Goal: Task Accomplishment & Management: Complete application form

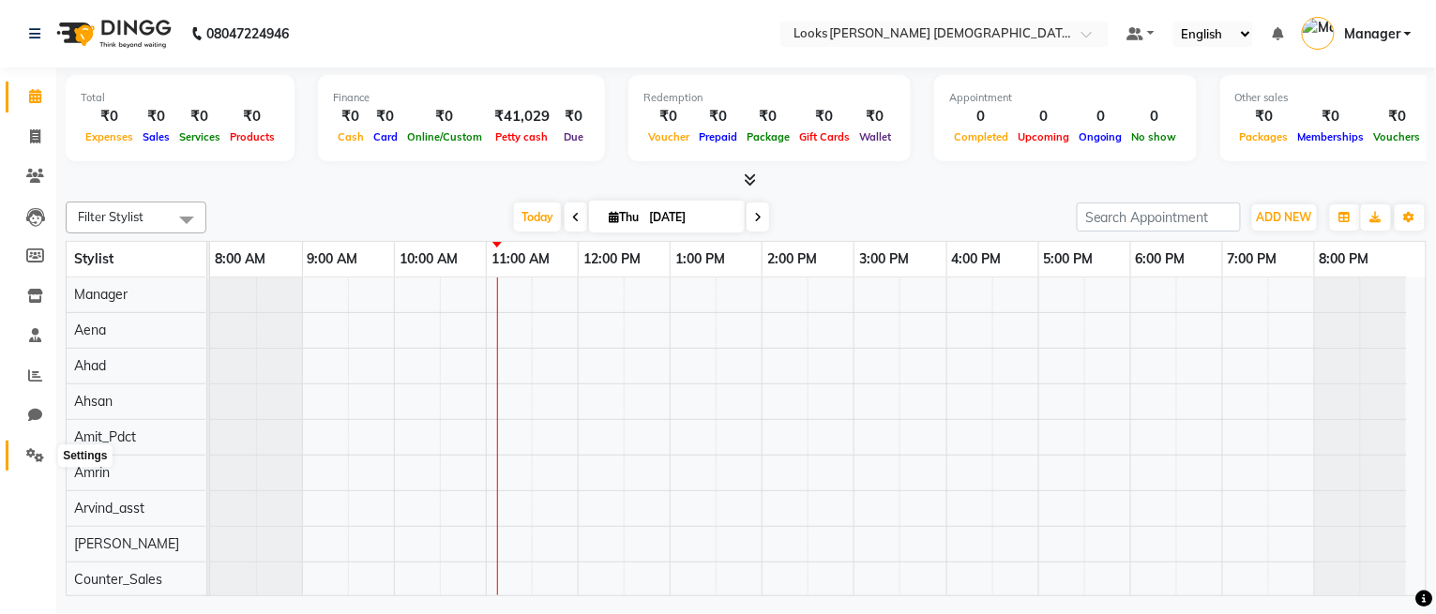
click at [42, 463] on span at bounding box center [35, 457] width 33 height 22
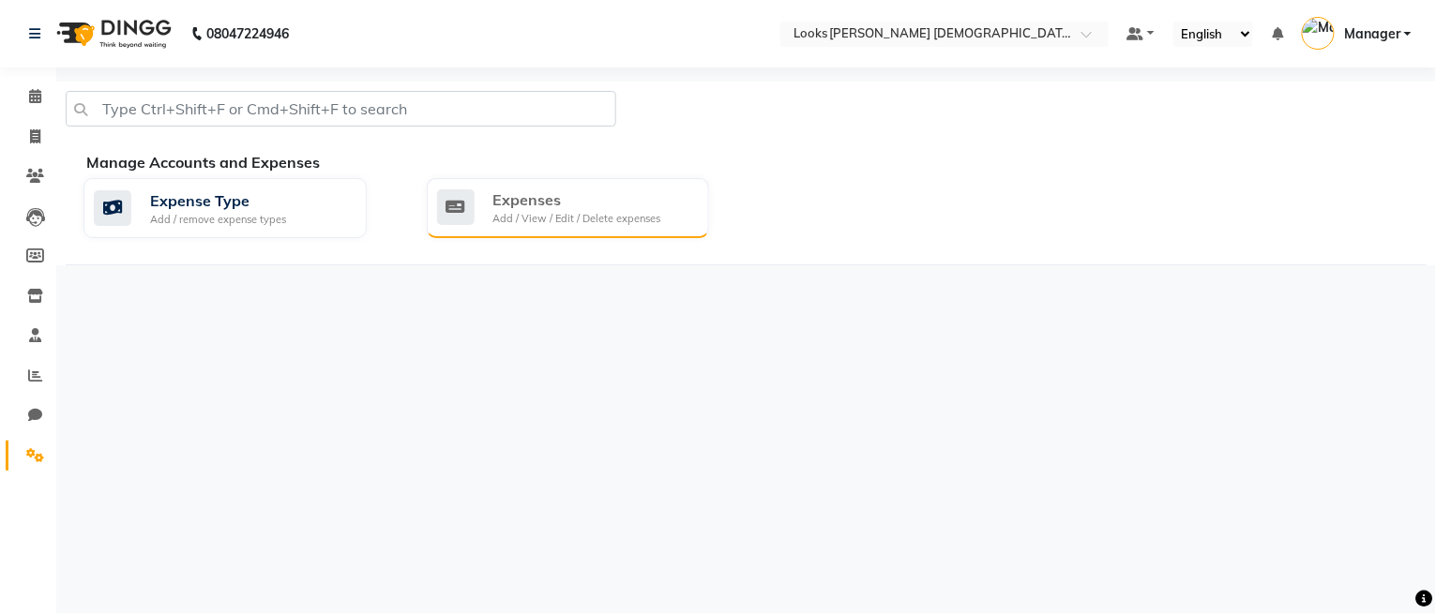
click at [527, 216] on div "Add / View / Edit / Delete expenses" at bounding box center [577, 219] width 168 height 16
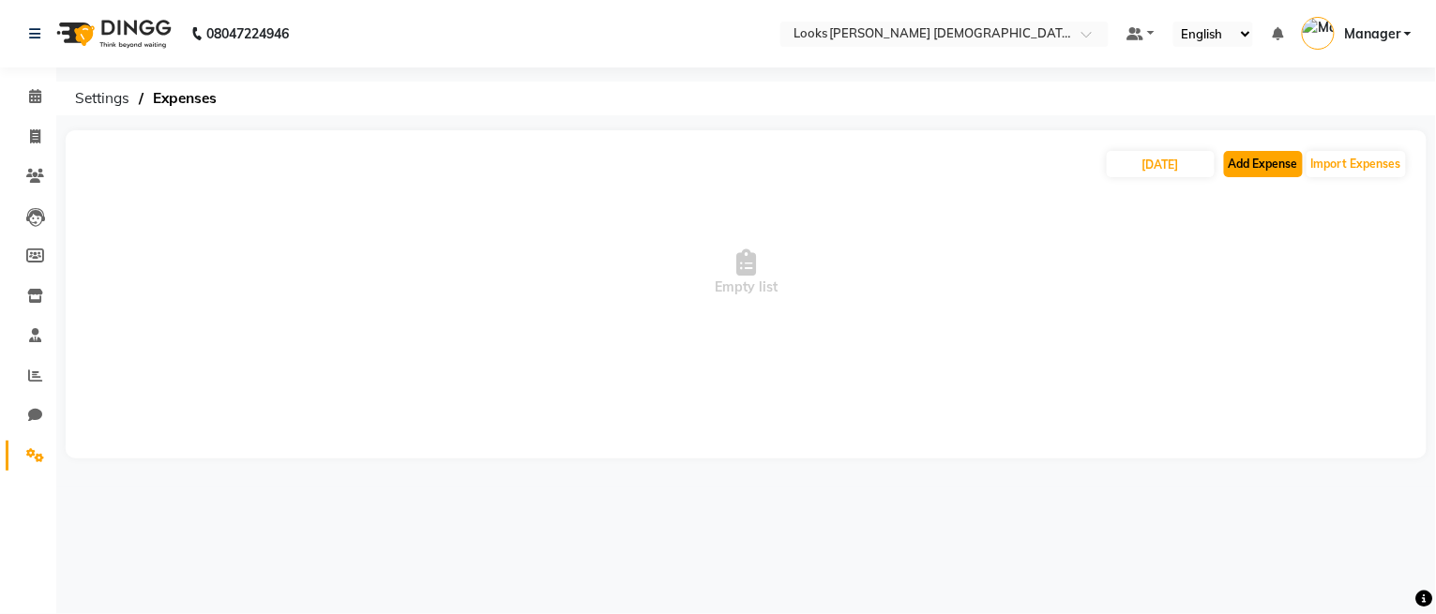
click at [1252, 159] on button "Add Expense" at bounding box center [1263, 164] width 79 height 26
select select "1"
select select "7940"
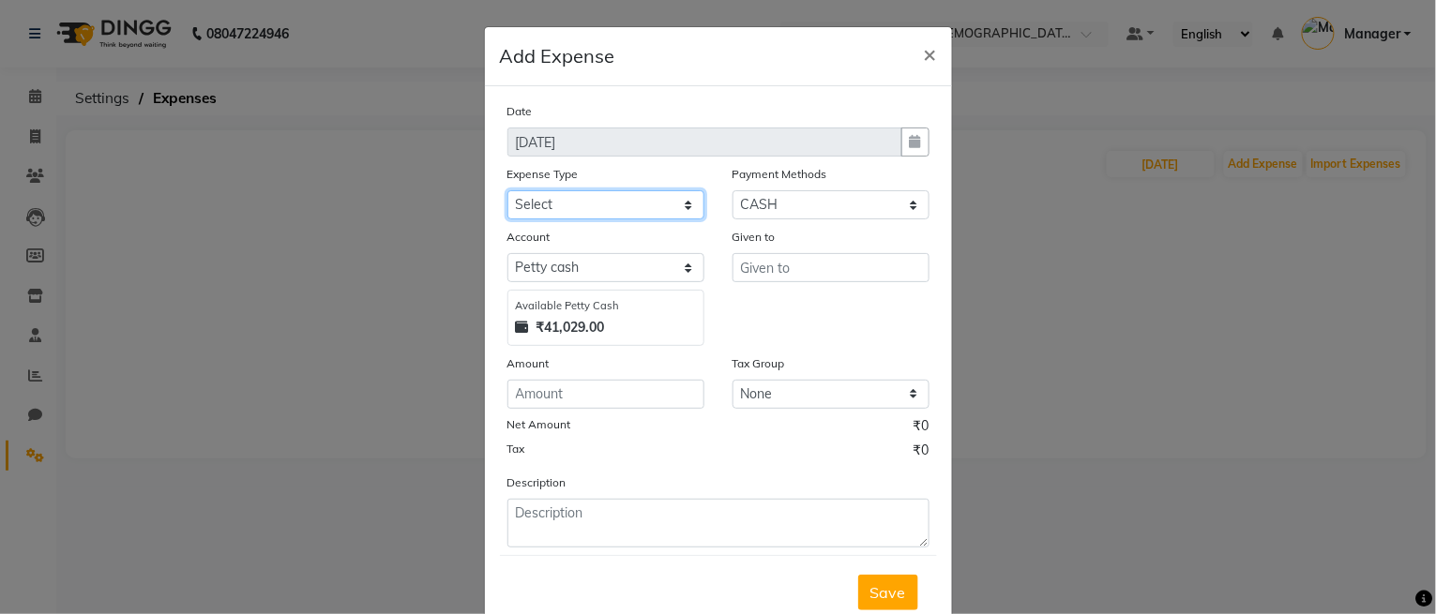
click at [595, 190] on select "Select Bank Deposit Blinkit Cash Handover CLIENT Client ordered food Client Ref…" at bounding box center [605, 204] width 197 height 29
click at [596, 212] on select "Select Bank Deposit Blinkit Cash Handover CLIENT Client ordered food Client Ref…" at bounding box center [605, 204] width 197 height 29
select select "5139"
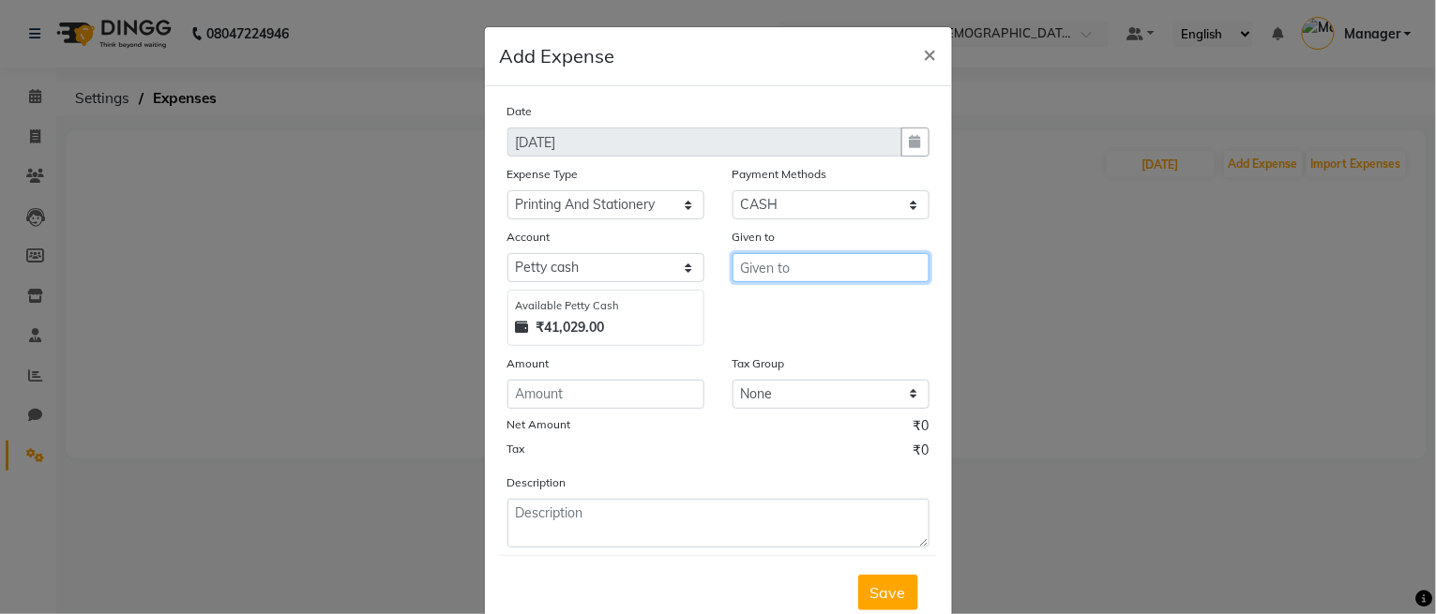
click at [848, 255] on input "text" at bounding box center [831, 267] width 197 height 29
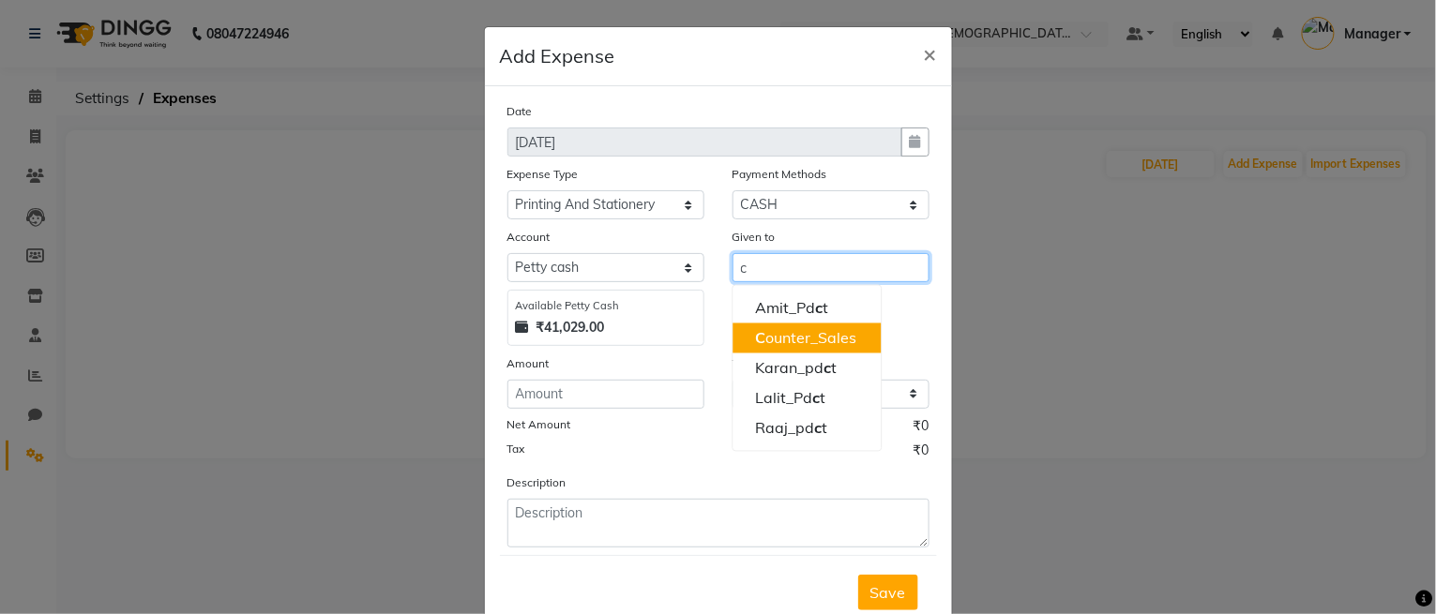
click at [817, 336] on ngb-highlight "C ounter_Sales" at bounding box center [805, 338] width 101 height 19
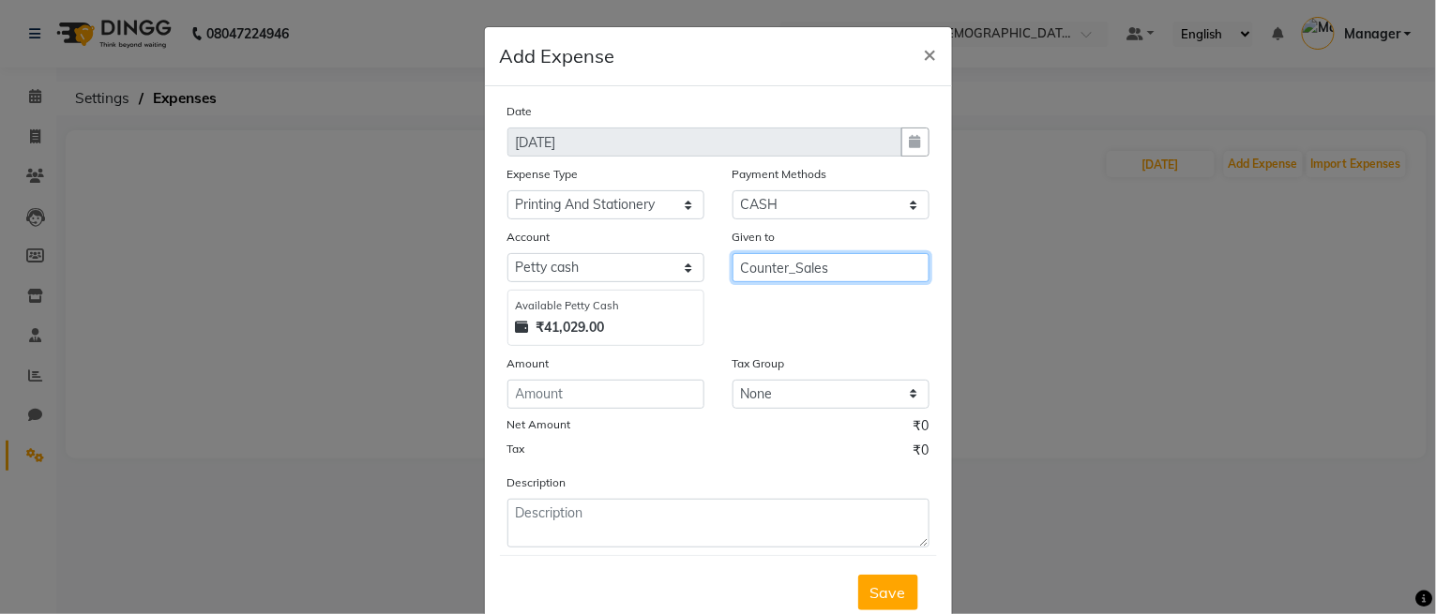
type input "Counter_Sales"
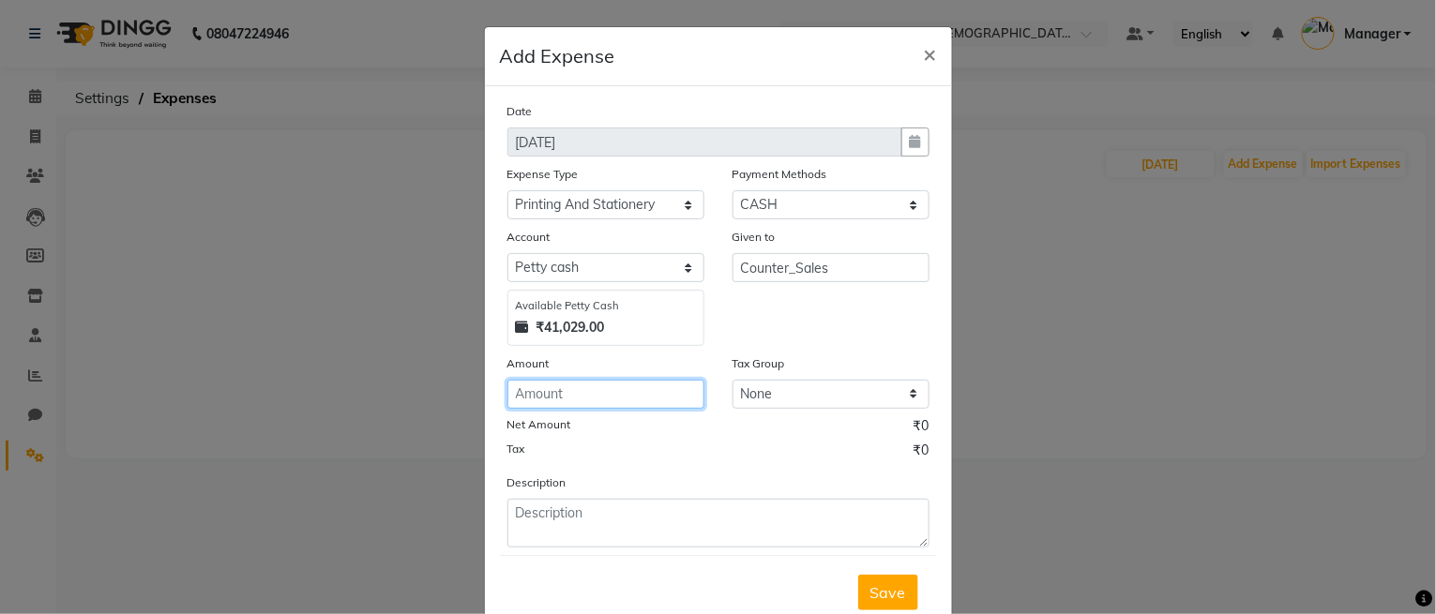
click at [609, 393] on input "number" at bounding box center [605, 394] width 197 height 29
type input "250"
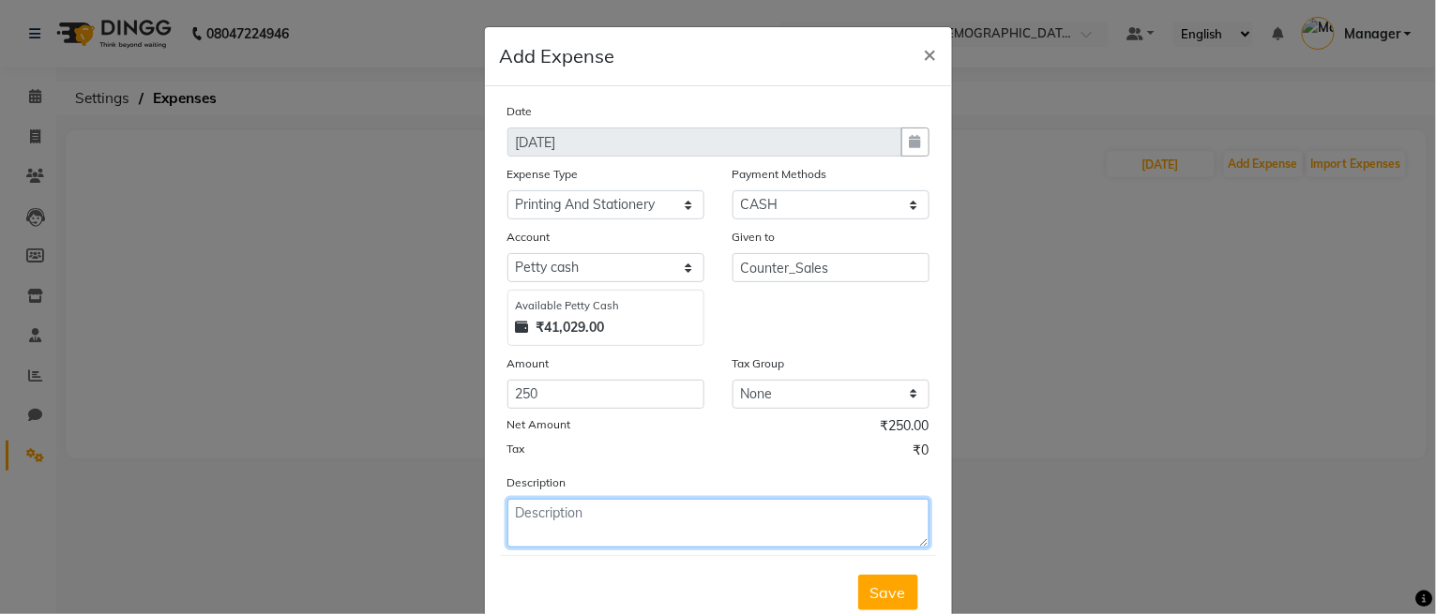
click at [531, 527] on textarea at bounding box center [718, 523] width 422 height 49
type textarea "ambience mall vasant kujh"
drag, startPoint x: 711, startPoint y: 518, endPoint x: 454, endPoint y: 542, distance: 258.2
click at [454, 542] on ngb-modal-window "Add Expense × Date [DATE] Expense Type Select Bank Deposit Blinkit Cash Handove…" at bounding box center [718, 307] width 1436 height 614
paste textarea "ambience mall vasant kunj"
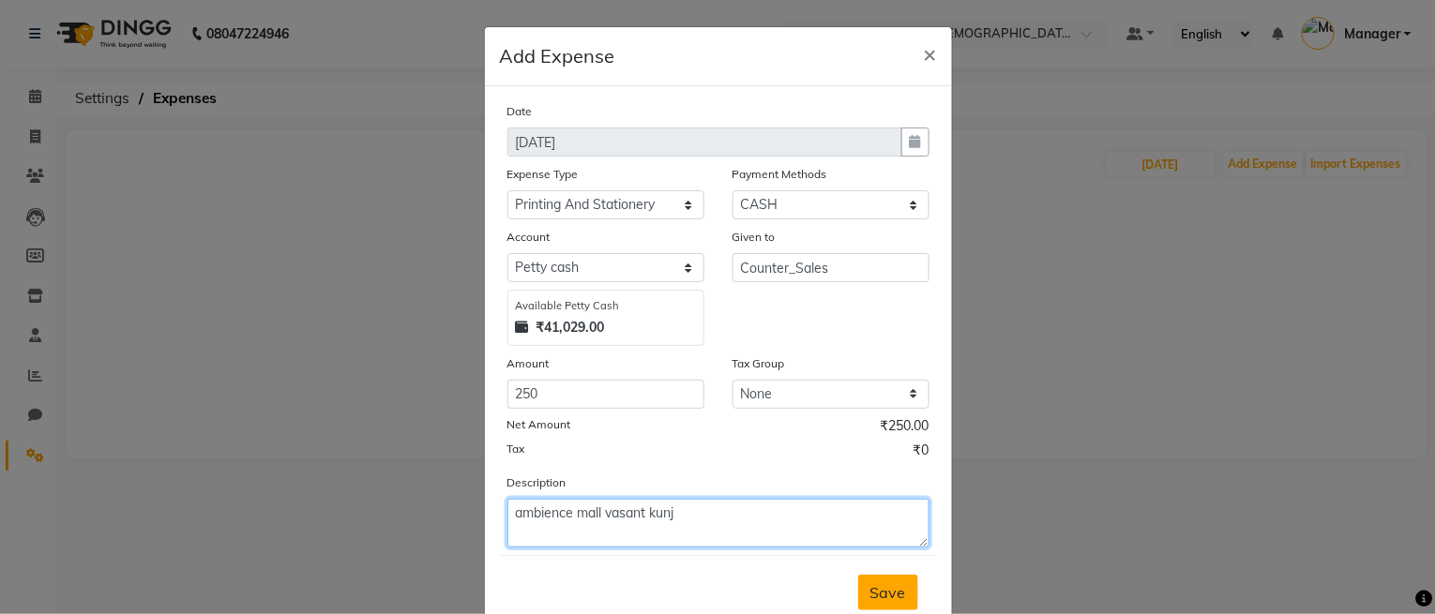
type textarea "ambience mall vasant kunj"
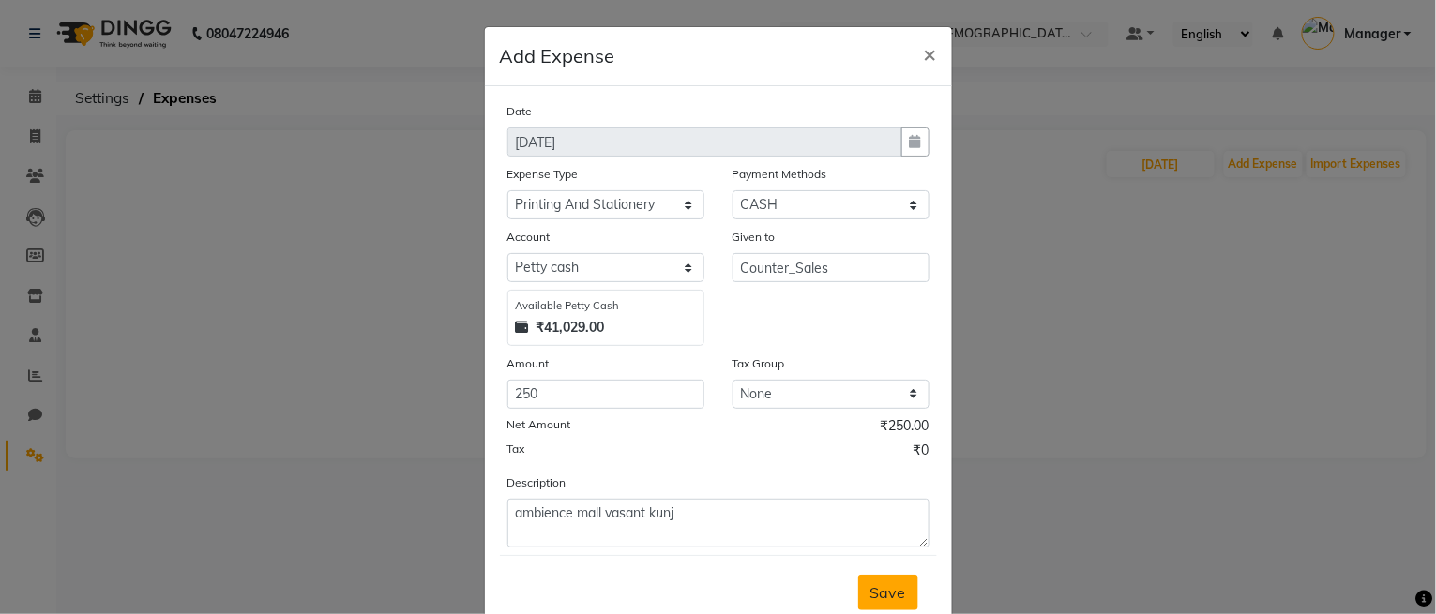
click at [896, 592] on button "Save" at bounding box center [888, 593] width 60 height 36
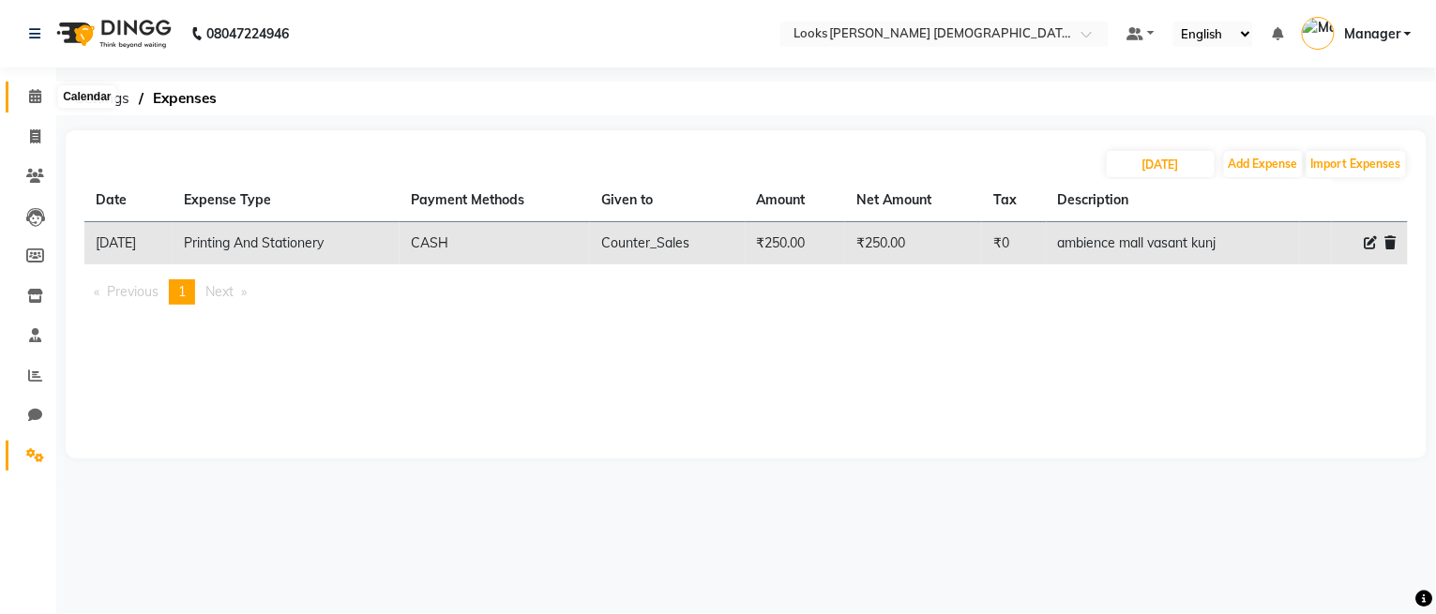
drag, startPoint x: 23, startPoint y: 95, endPoint x: 37, endPoint y: 84, distance: 17.4
click at [24, 94] on span at bounding box center [35, 97] width 33 height 22
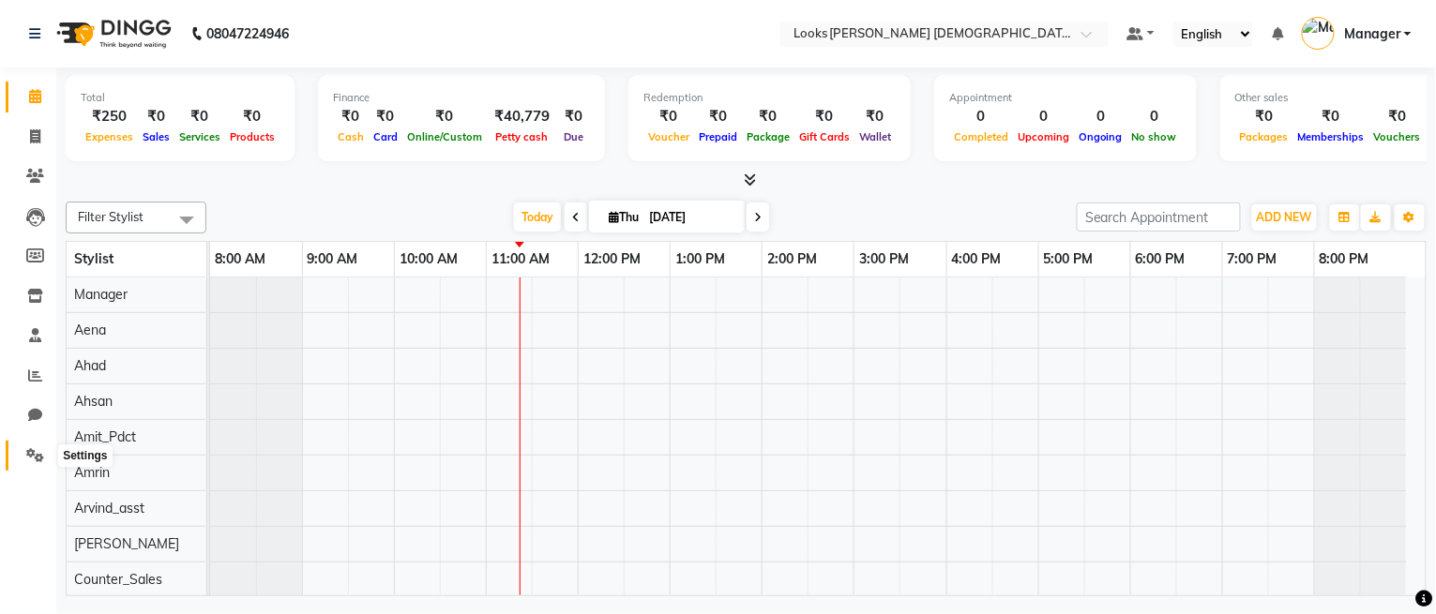
click at [41, 448] on icon at bounding box center [35, 455] width 18 height 14
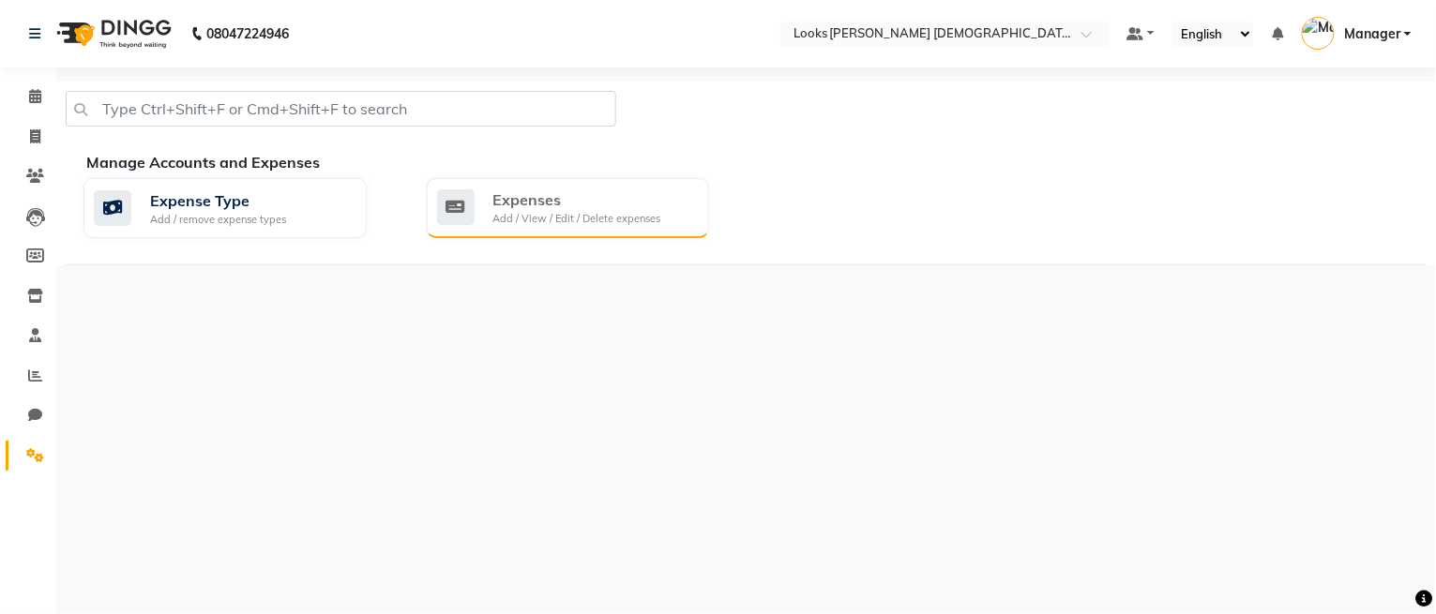
click at [566, 204] on div "Expenses" at bounding box center [577, 200] width 168 height 23
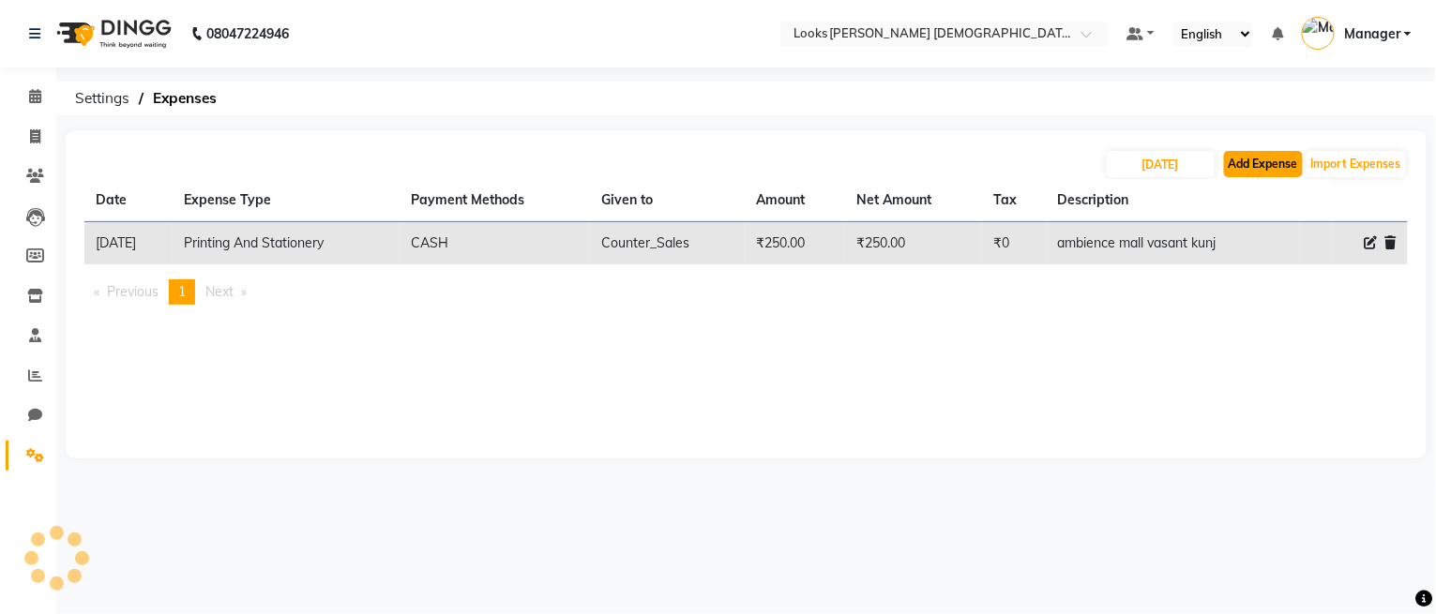
click at [1293, 161] on button "Add Expense" at bounding box center [1263, 164] width 79 height 26
select select "1"
select select "7940"
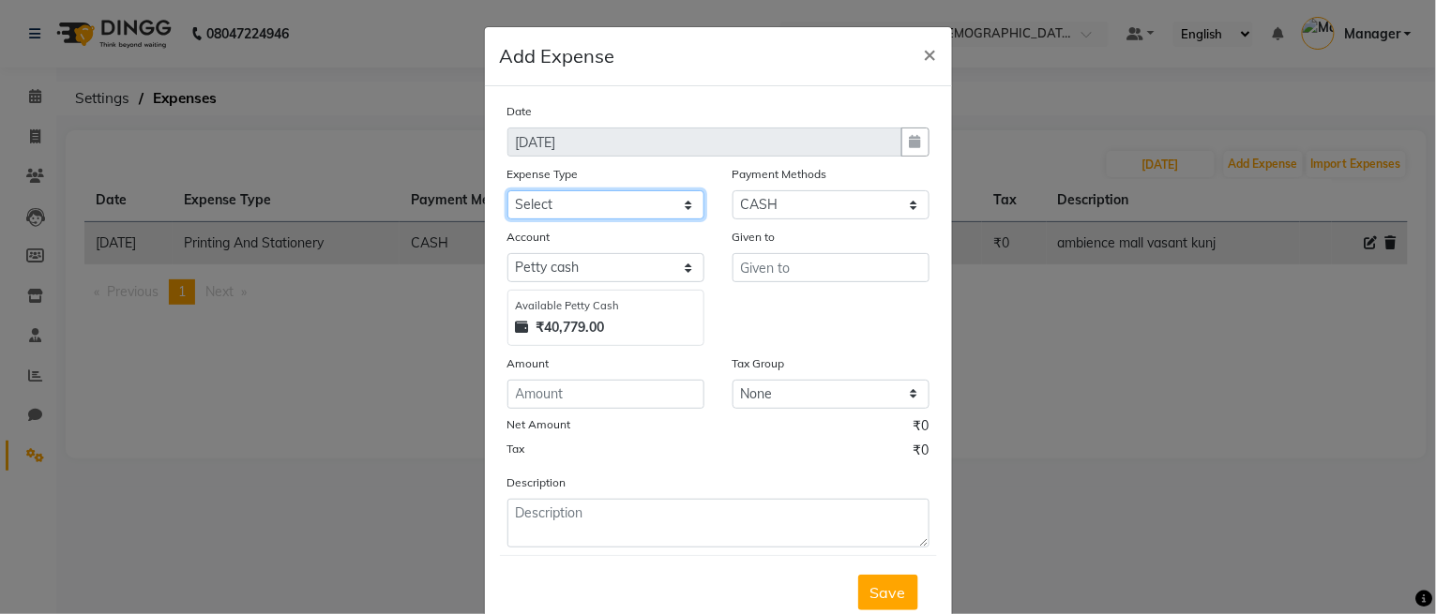
click at [668, 210] on select "Select Bank Deposit Blinkit Cash Handover CLIENT Client ordered food Client Ref…" at bounding box center [605, 204] width 197 height 29
select select "23704"
click at [788, 242] on div "Given to" at bounding box center [831, 240] width 197 height 26
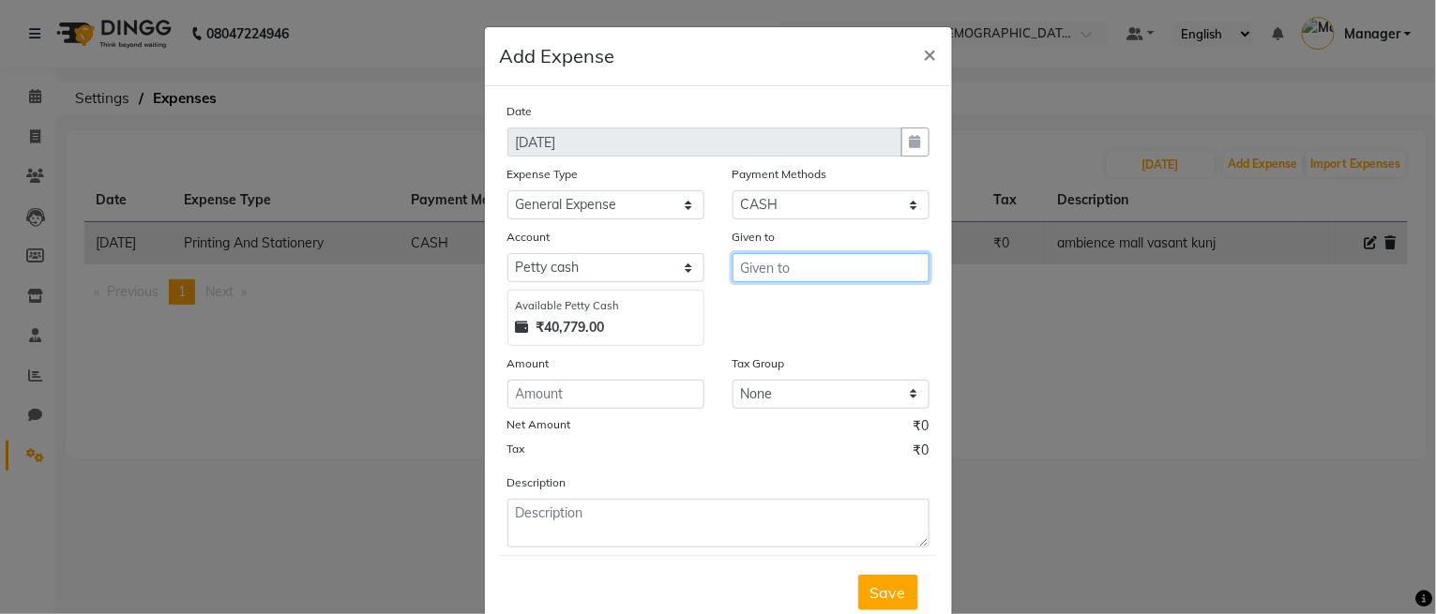
click at [787, 263] on input "text" at bounding box center [831, 267] width 197 height 29
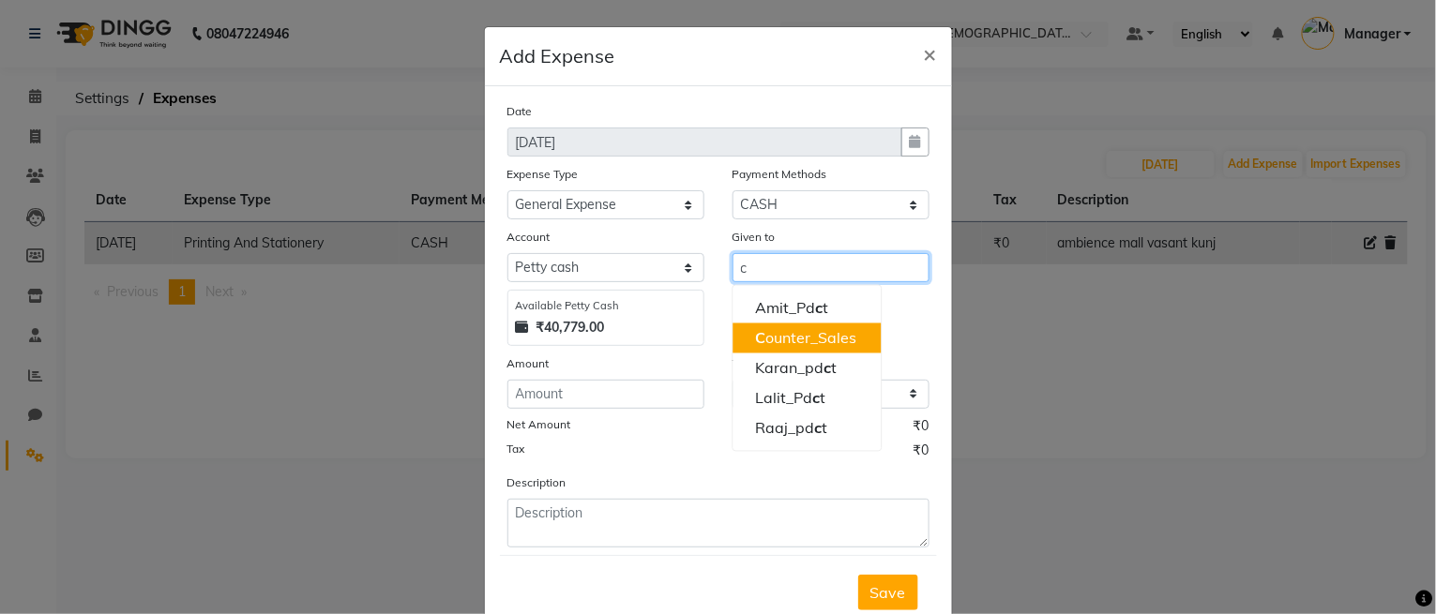
drag, startPoint x: 791, startPoint y: 334, endPoint x: 696, endPoint y: 356, distance: 97.4
click at [791, 335] on ngb-highlight "C ounter_Sales" at bounding box center [805, 338] width 101 height 19
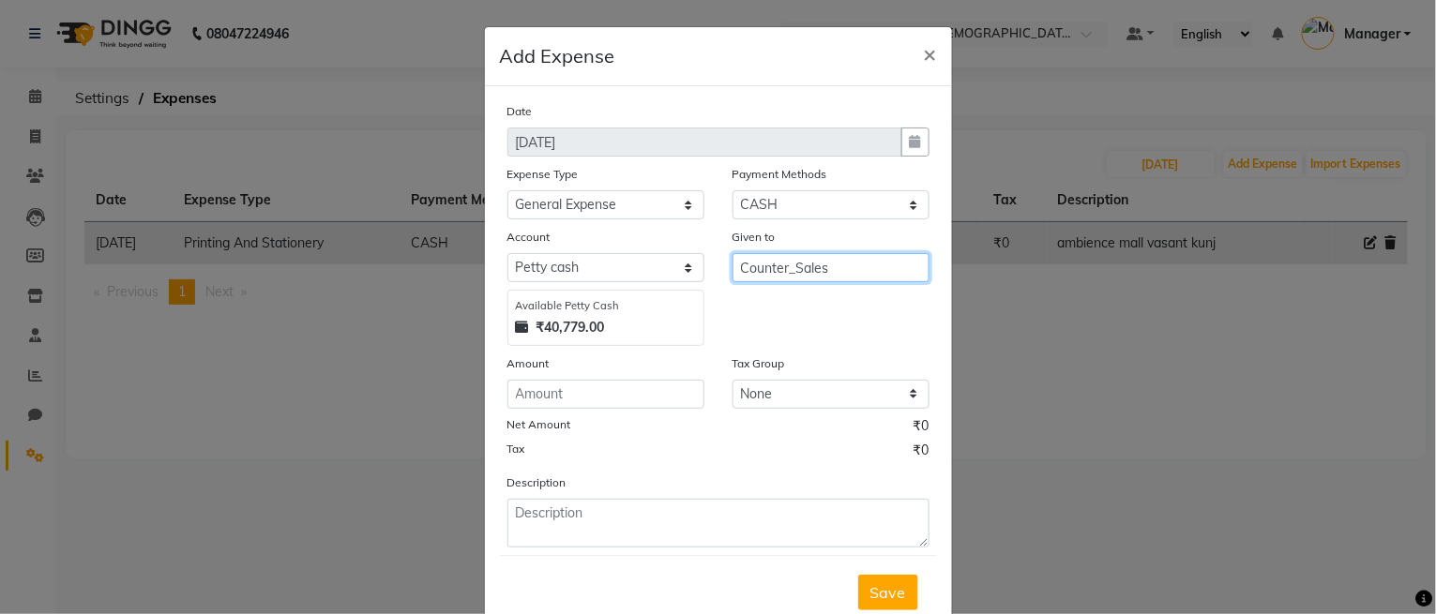
type input "Counter_Sales"
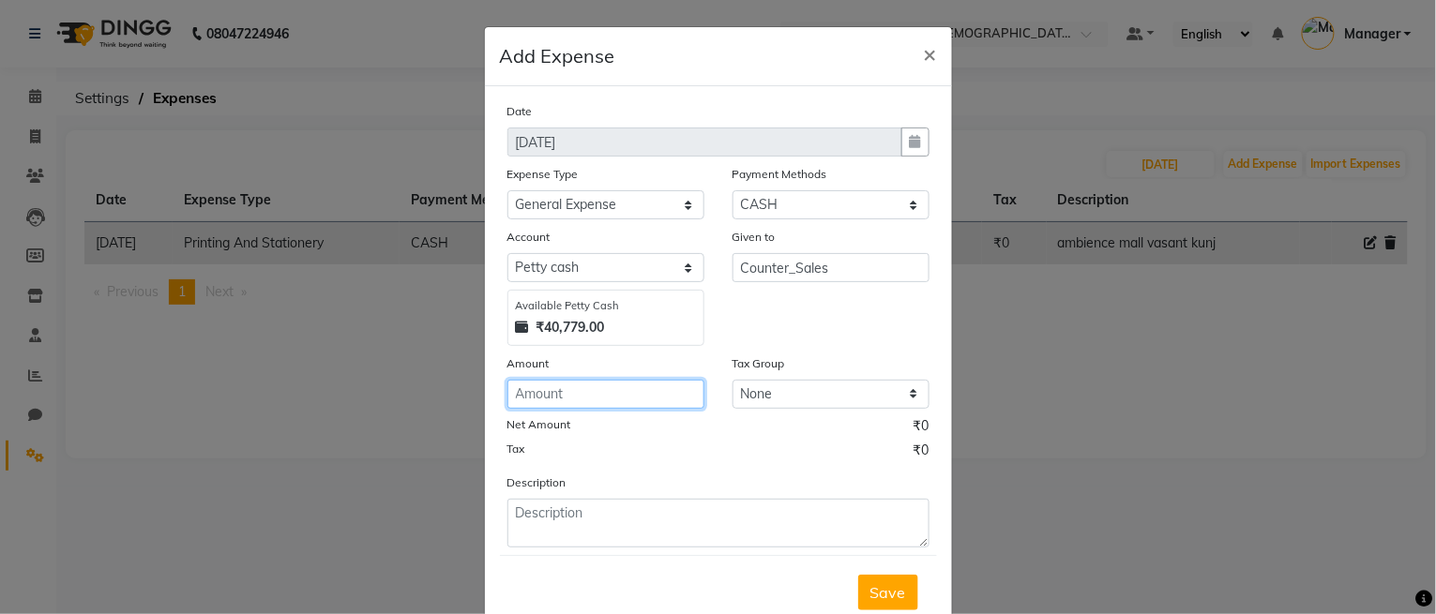
click at [634, 394] on input "number" at bounding box center [605, 394] width 197 height 29
type input "500"
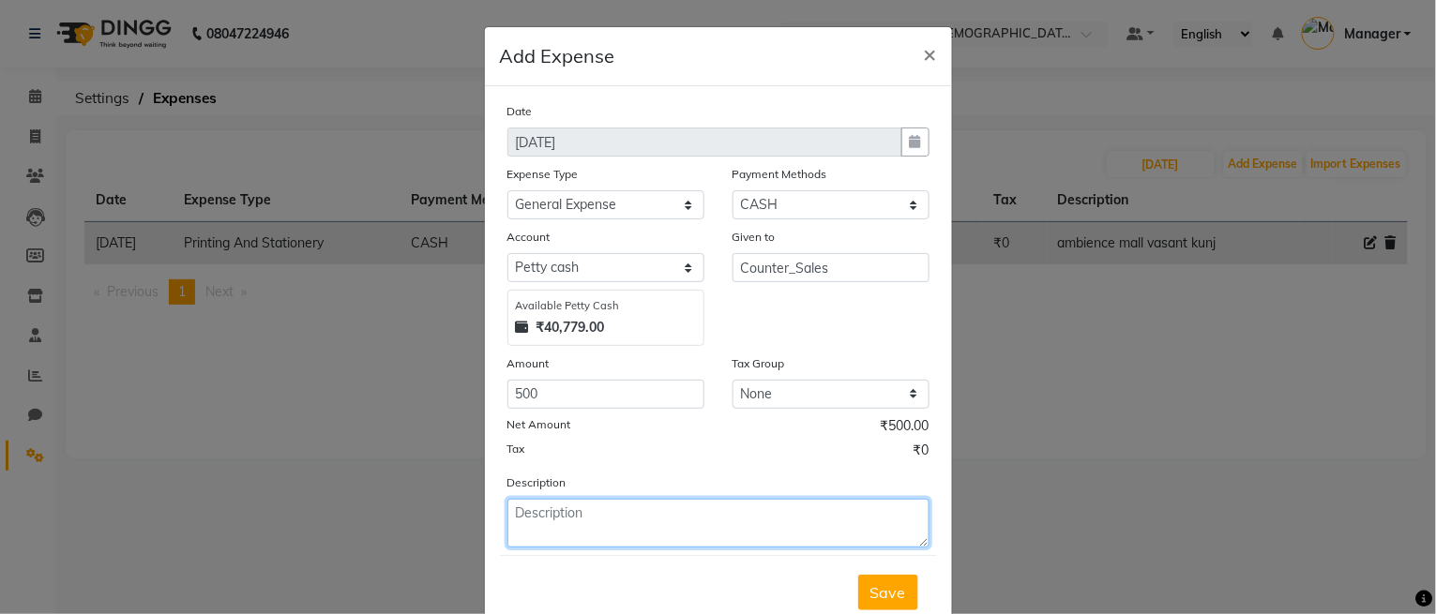
click at [714, 530] on textarea at bounding box center [718, 523] width 422 height 49
type textarea "given to bhola for trainning"
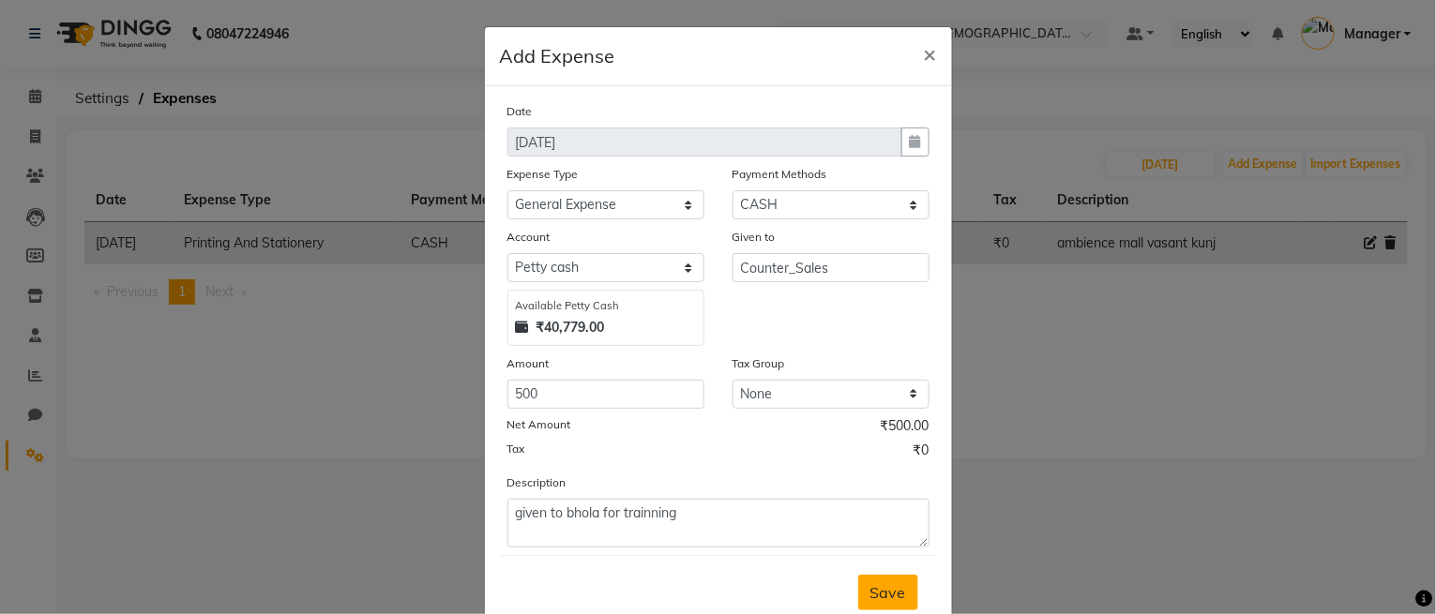
click at [859, 586] on button "Save" at bounding box center [888, 593] width 60 height 36
